Goal: Information Seeking & Learning: Learn about a topic

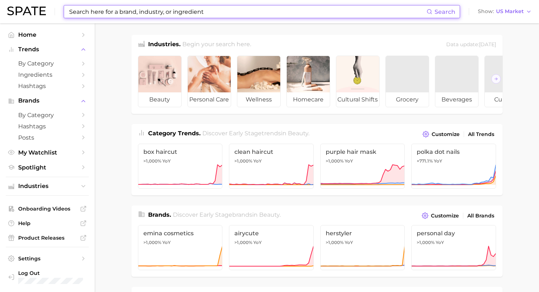
click at [157, 7] on input at bounding box center [247, 11] width 358 height 12
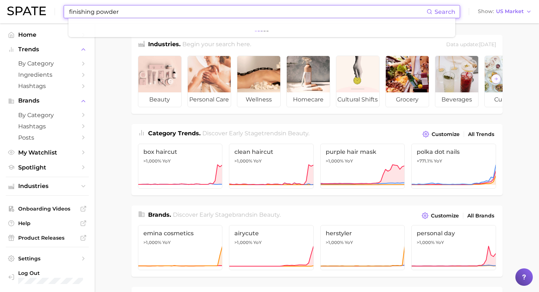
type input "finishing powder"
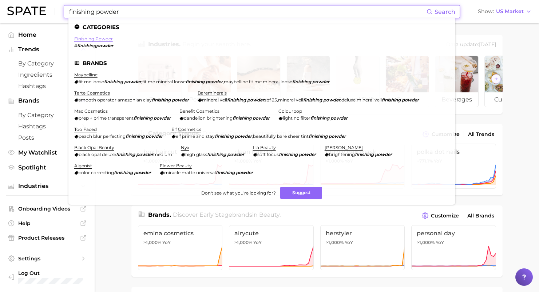
click at [93, 40] on link "finishing powder" at bounding box center [93, 38] width 39 height 5
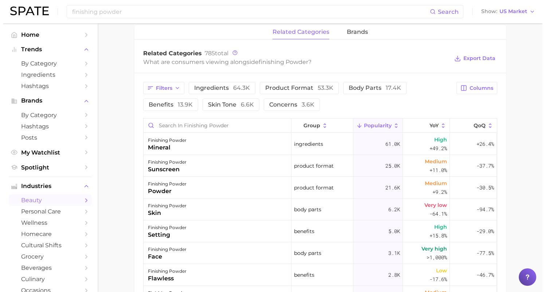
scroll to position [346, 0]
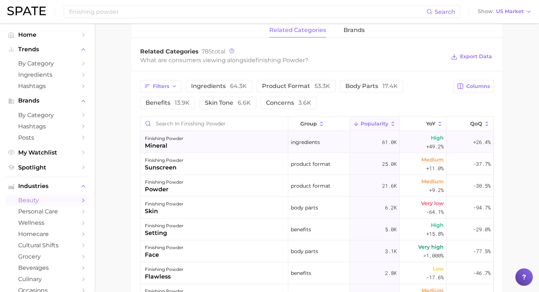
click at [176, 142] on div "finishing powder" at bounding box center [164, 138] width 39 height 9
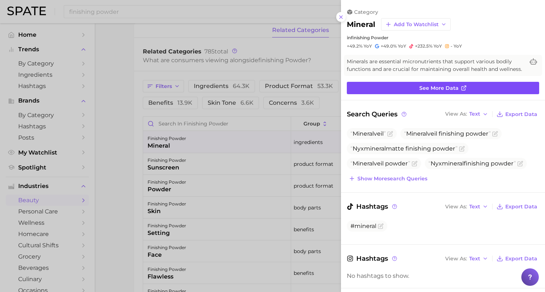
scroll to position [0, 0]
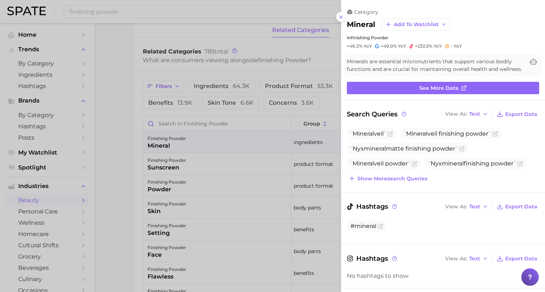
click at [122, 185] on div at bounding box center [272, 146] width 545 height 292
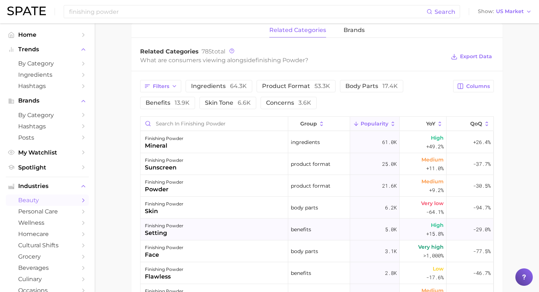
click at [205, 223] on div "finishing powder setting" at bounding box center [215, 230] width 148 height 22
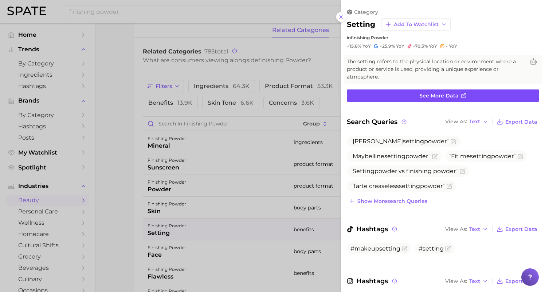
click at [420, 95] on span "See more data" at bounding box center [438, 96] width 39 height 6
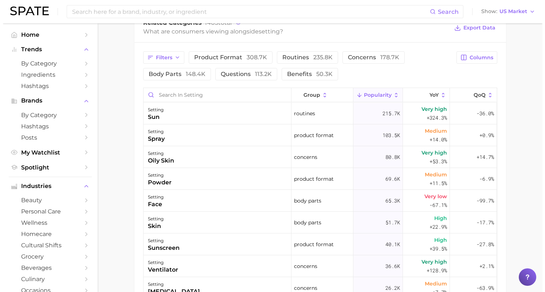
scroll to position [382, 0]
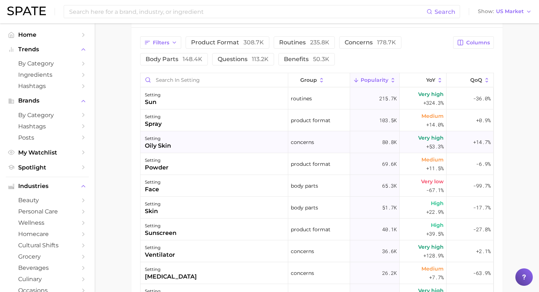
click at [155, 145] on div "oily skin" at bounding box center [158, 146] width 26 height 9
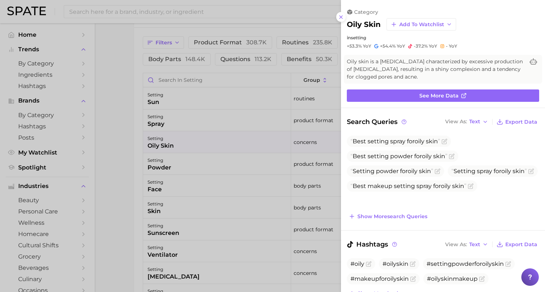
scroll to position [0, 0]
click at [377, 93] on link "See more data" at bounding box center [443, 96] width 192 height 12
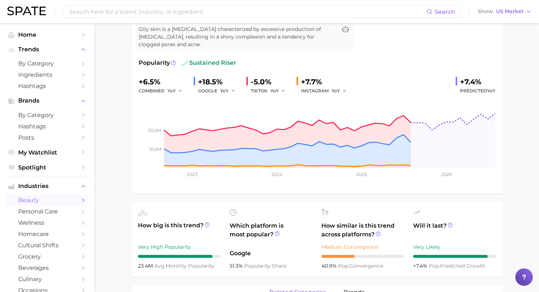
scroll to position [16, 0]
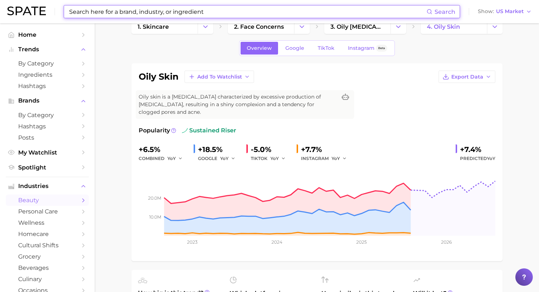
click at [149, 5] on input at bounding box center [247, 11] width 358 height 12
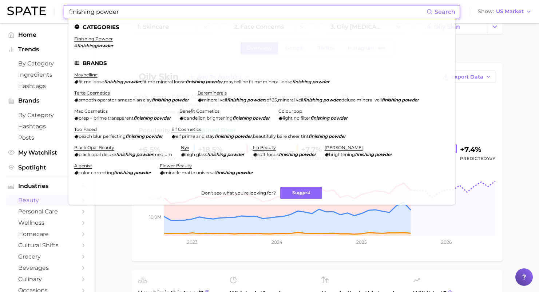
type input "finishing powder"
click at [95, 40] on link "finishing powder" at bounding box center [93, 38] width 39 height 5
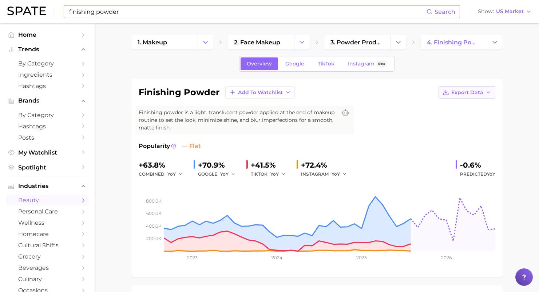
click at [458, 90] on span "Export Data" at bounding box center [467, 93] width 32 height 6
click at [496, 162] on div "finishing powder Add to Watchlist Export Data Finishing powder is a light, tran…" at bounding box center [316, 178] width 371 height 198
click at [508, 13] on span "US Market" at bounding box center [510, 11] width 28 height 4
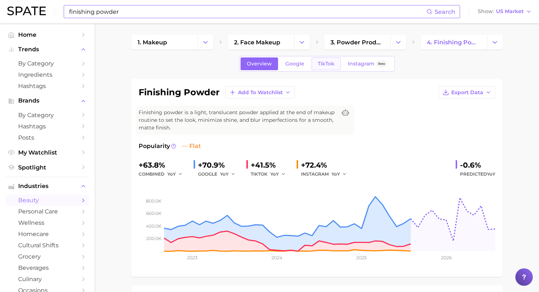
click at [327, 62] on span "TikTok" at bounding box center [326, 64] width 17 height 6
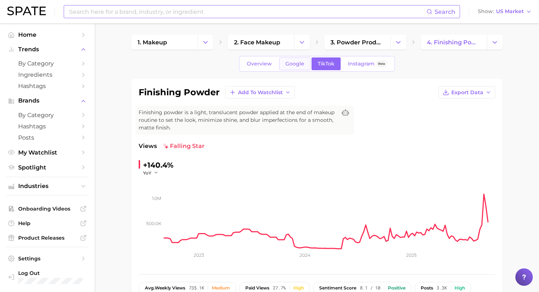
click at [295, 64] on span "Google" at bounding box center [294, 64] width 19 height 6
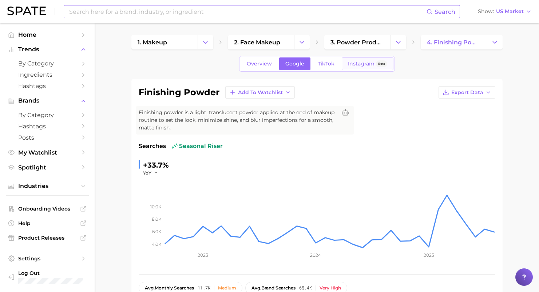
click at [362, 66] on span "Instagram" at bounding box center [361, 64] width 27 height 6
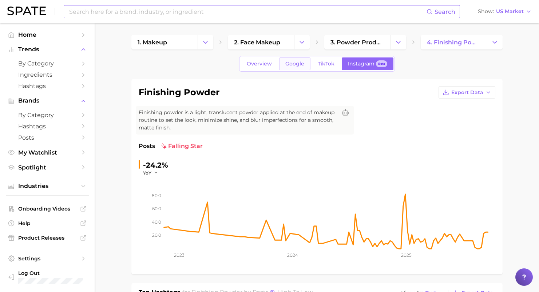
click at [288, 64] on span "Google" at bounding box center [294, 64] width 19 height 6
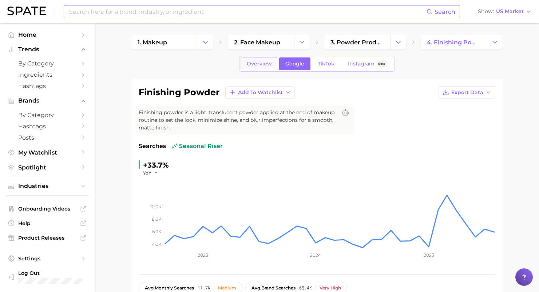
click at [259, 63] on span "Overview" at bounding box center [259, 64] width 25 height 6
